Goal: Task Accomplishment & Management: Manage account settings

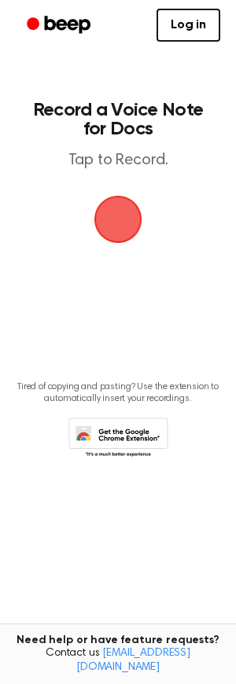
click at [109, 224] on span "button" at bounding box center [118, 219] width 44 height 44
click at [122, 220] on span "button" at bounding box center [118, 219] width 58 height 58
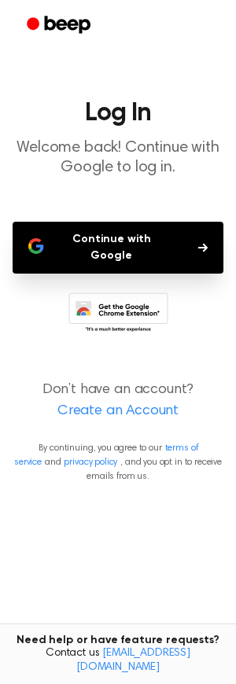
click at [116, 403] on link "Create an Account" at bounding box center [118, 411] width 205 height 21
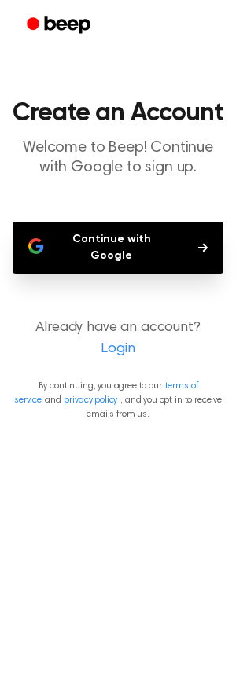
click at [122, 339] on link "Login" at bounding box center [118, 349] width 205 height 21
